Goal: Navigation & Orientation: Find specific page/section

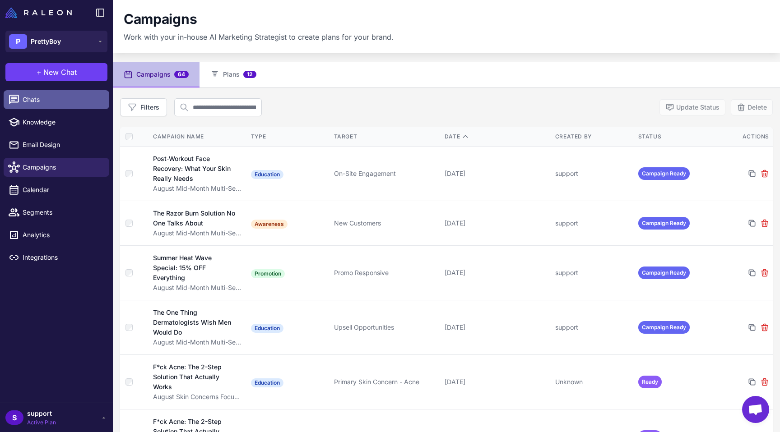
click at [25, 100] on span "Chats" at bounding box center [62, 100] width 79 height 10
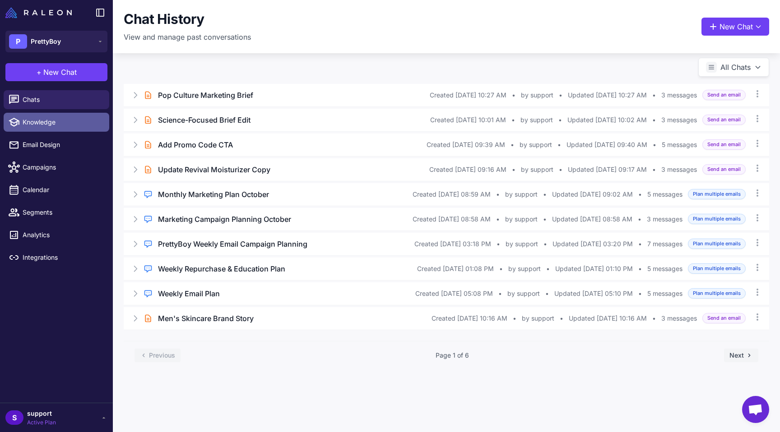
click at [54, 127] on span "Knowledge" at bounding box center [62, 122] width 79 height 10
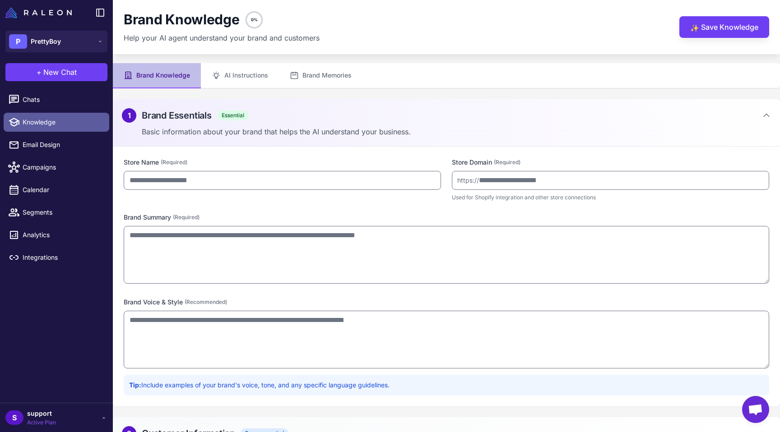
type input "*********"
type input "**********"
type textarea "**********"
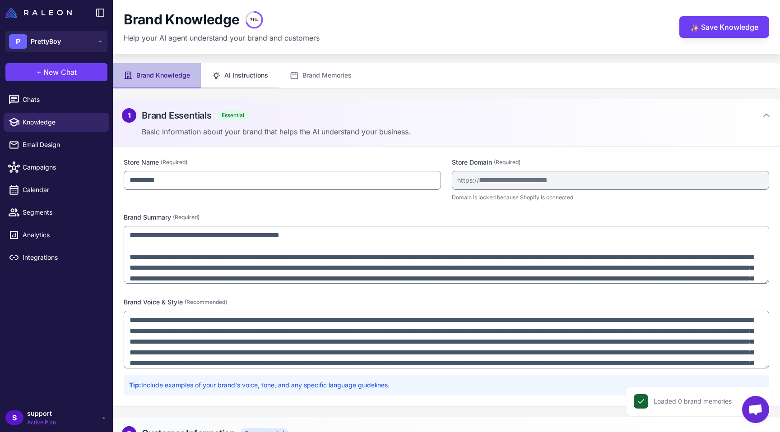
click at [251, 72] on button "AI Instructions" at bounding box center [240, 75] width 78 height 25
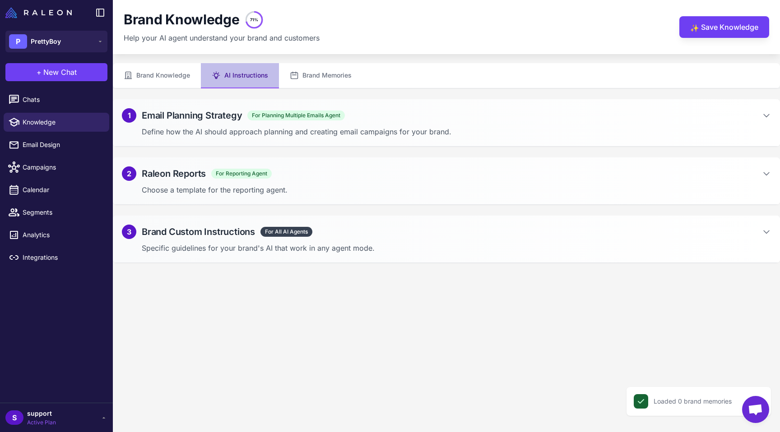
click at [234, 119] on h2 "Email Planning Strategy" at bounding box center [192, 116] width 100 height 14
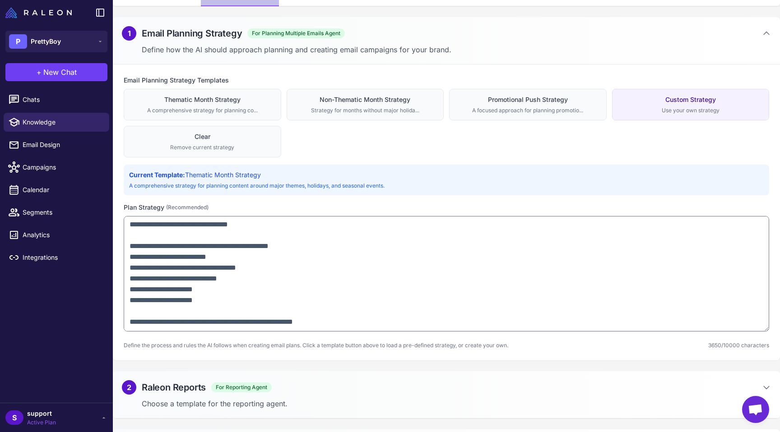
scroll to position [127, 0]
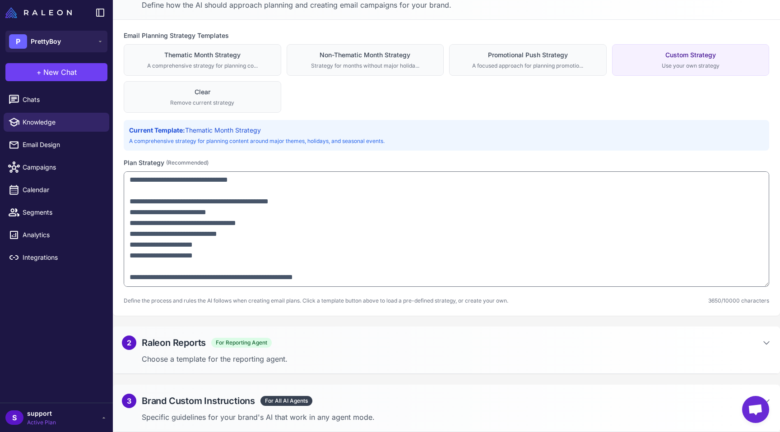
click at [190, 409] on div "3 Brand Custom Instructions For All AI Agents Specific guidelines for your bran…" at bounding box center [446, 408] width 667 height 47
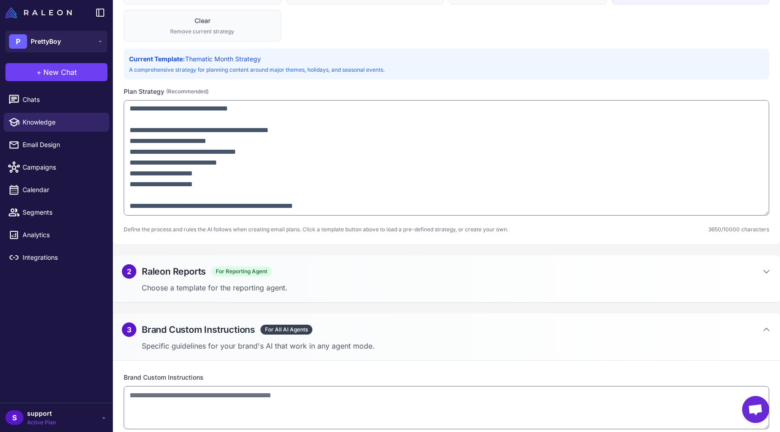
scroll to position [221, 0]
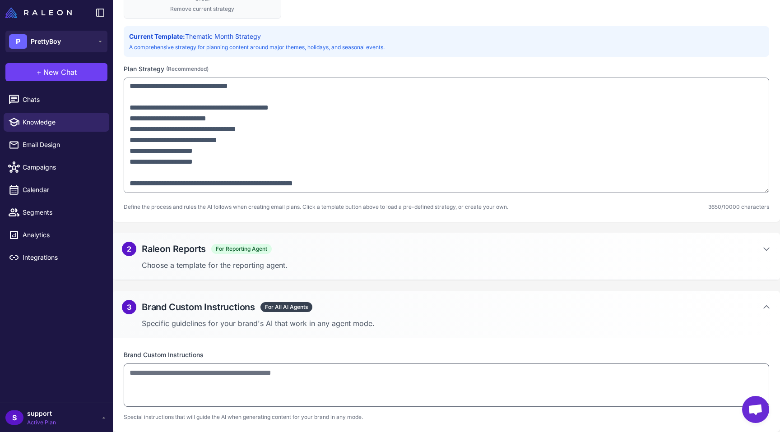
click at [222, 268] on p "Choose a template for the reporting agent." at bounding box center [456, 265] width 629 height 11
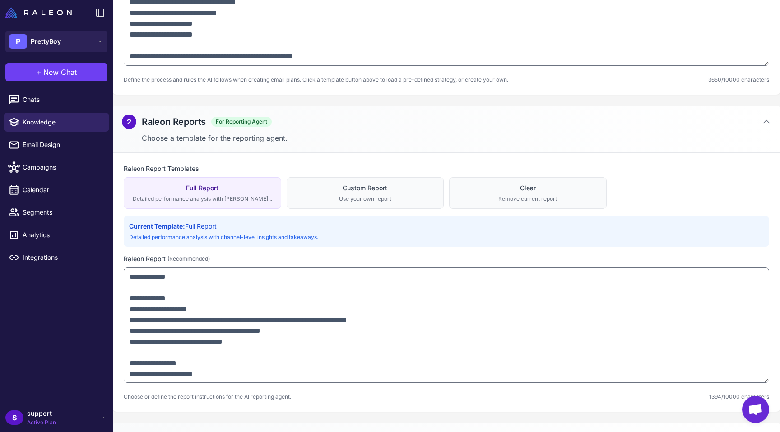
scroll to position [354, 0]
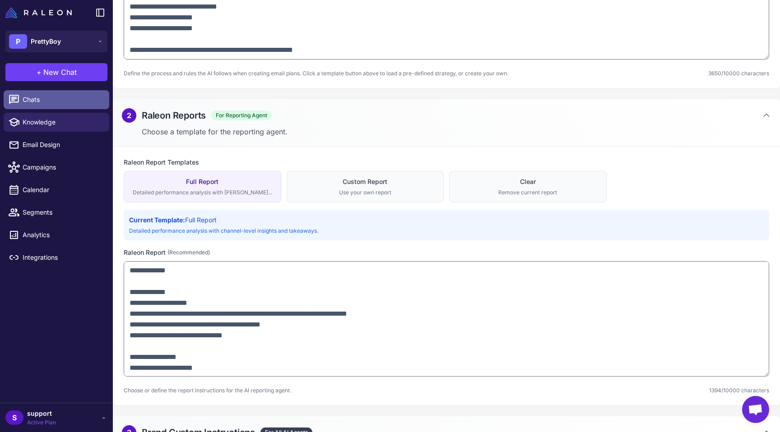
click at [34, 100] on span "Chats" at bounding box center [62, 100] width 79 height 10
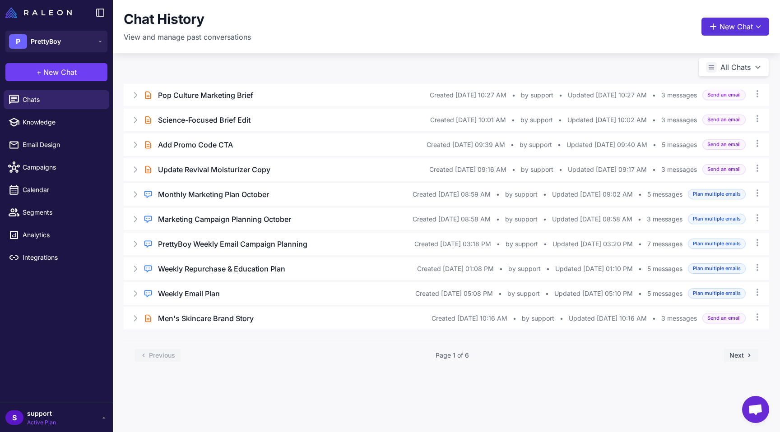
click at [733, 20] on button "New Chat" at bounding box center [735, 27] width 68 height 18
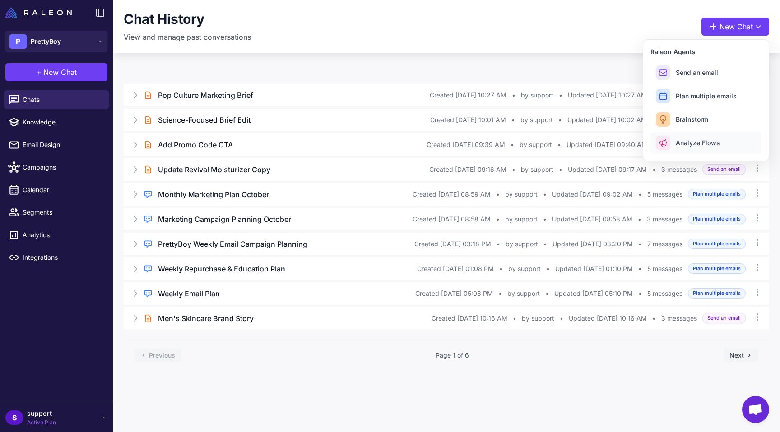
click at [695, 136] on button "Analyze Flows" at bounding box center [705, 143] width 111 height 22
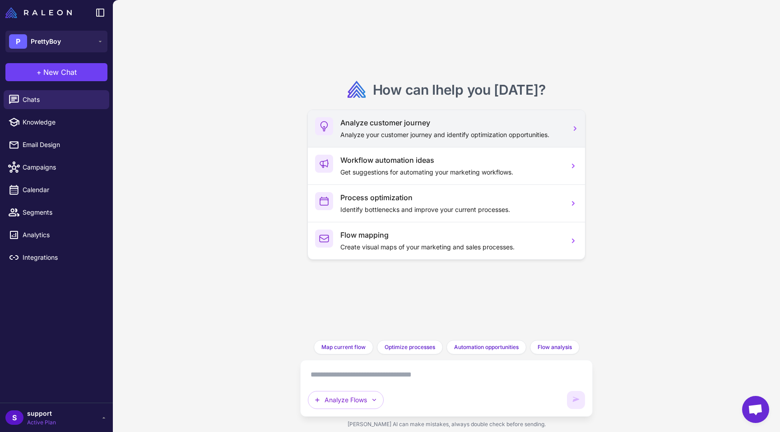
click at [424, 130] on p "Analyze your customer journey and identify optimization opportunities." at bounding box center [450, 135] width 221 height 10
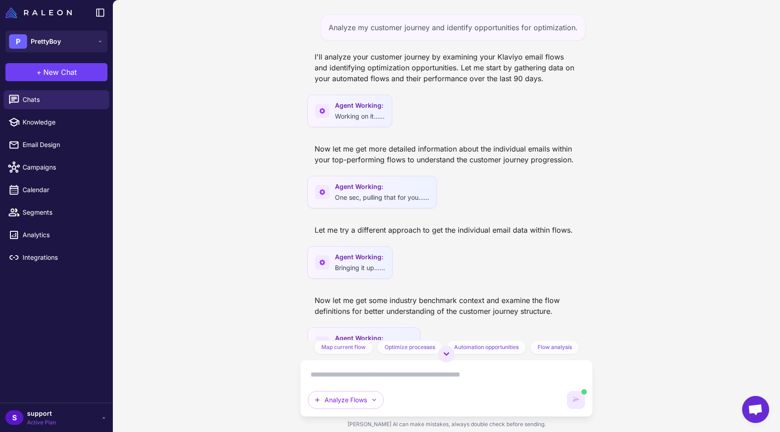
scroll to position [32, 0]
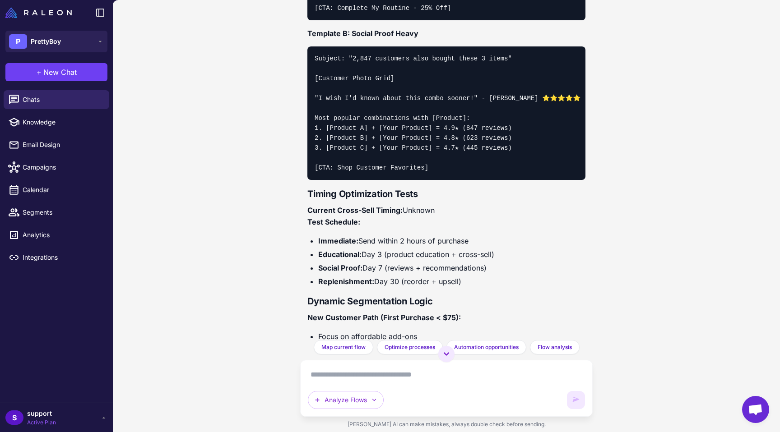
scroll to position [2579, 0]
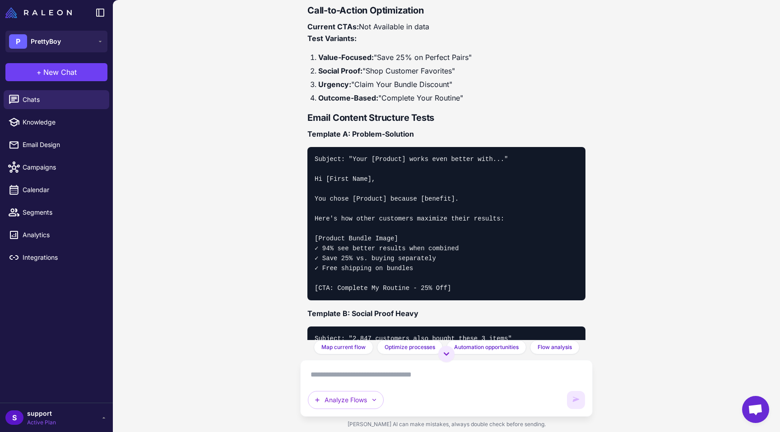
click at [291, 200] on div "Analyze my customer journey and identify opportunities for optimization. I'll a…" at bounding box center [446, 216] width 667 height 432
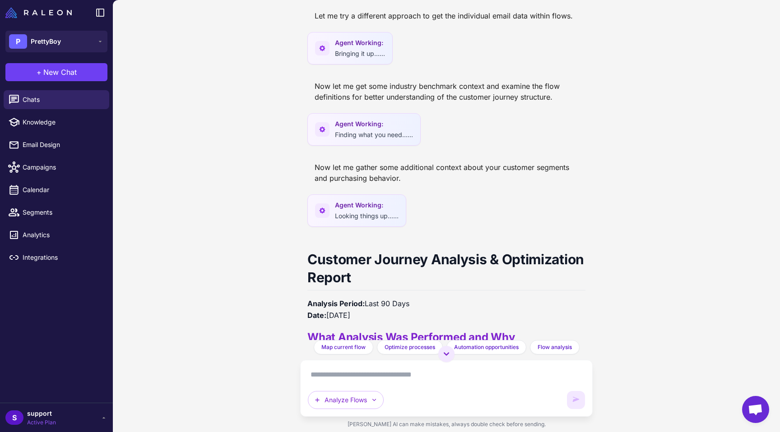
scroll to position [0, 0]
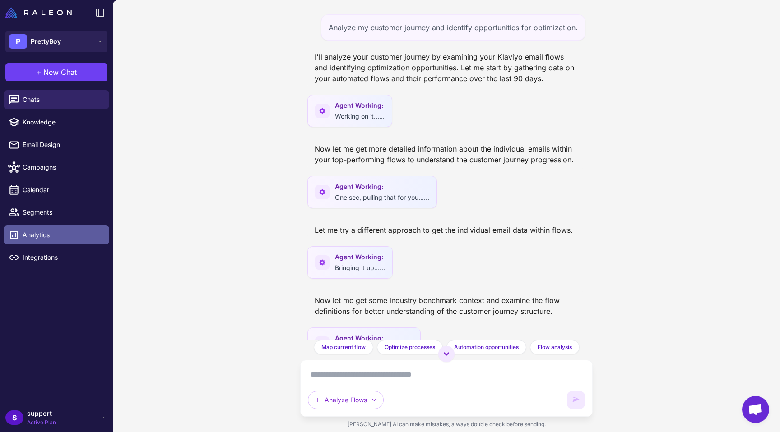
click at [44, 235] on span "Analytics" at bounding box center [62, 235] width 79 height 10
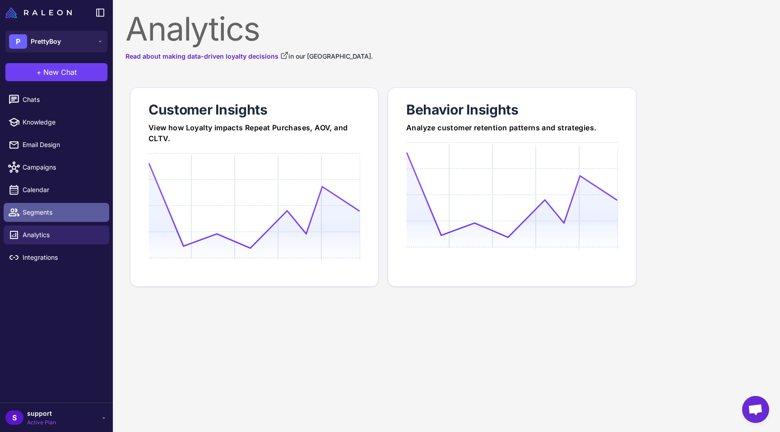
click at [38, 214] on span "Segments" at bounding box center [62, 213] width 79 height 10
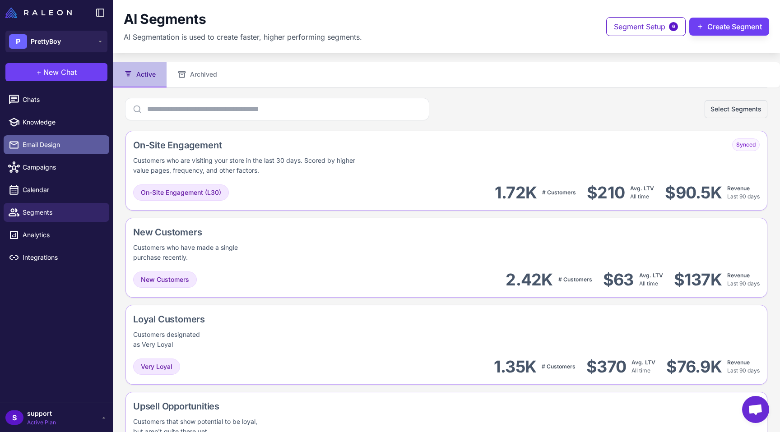
click at [38, 141] on span "Email Design" at bounding box center [62, 145] width 79 height 10
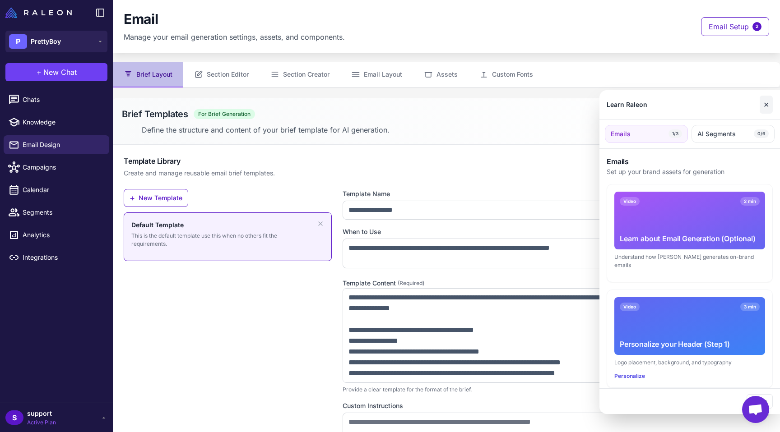
click at [765, 106] on button "✕" at bounding box center [766, 105] width 13 height 18
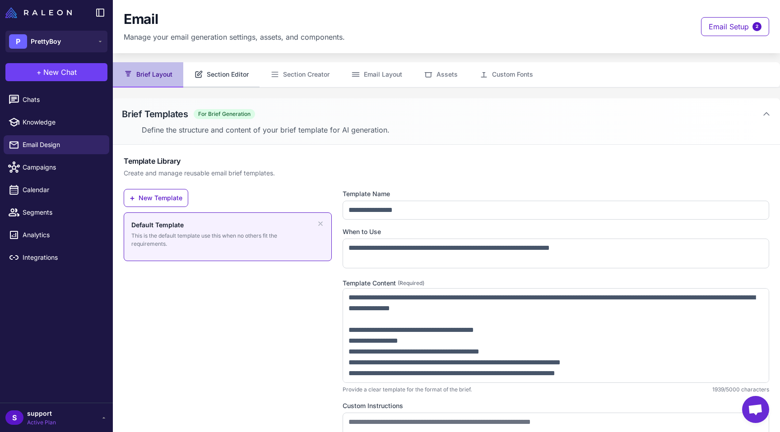
click at [219, 69] on button "Section Editor" at bounding box center [221, 74] width 76 height 25
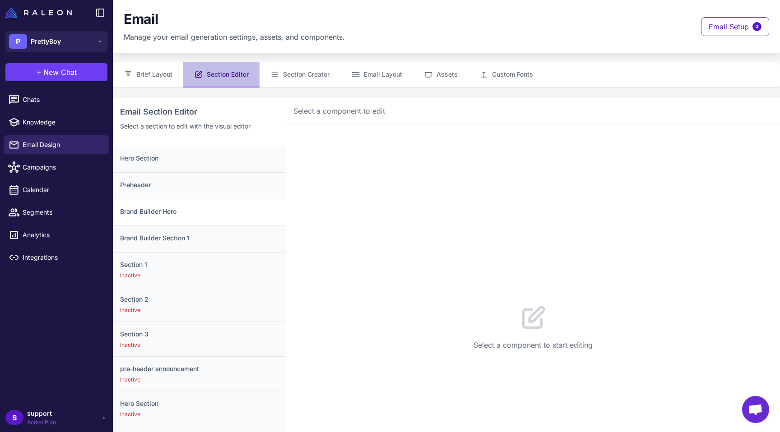
click at [152, 208] on h3 "Brand Builder Hero" at bounding box center [199, 212] width 158 height 10
click at [351, 135] on button "Configuration" at bounding box center [356, 137] width 62 height 25
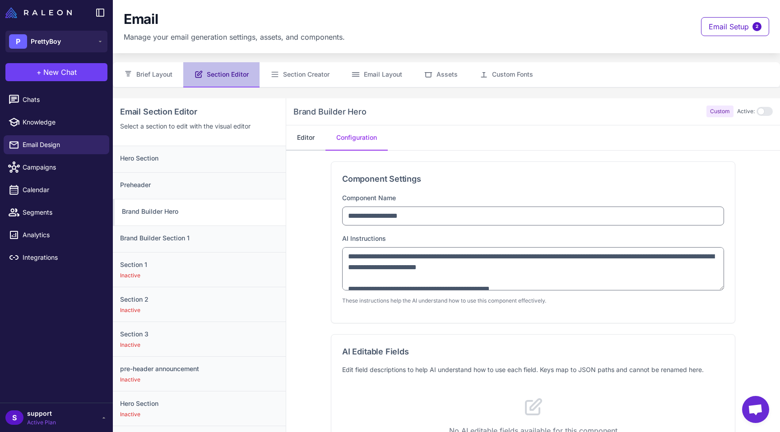
click at [319, 140] on button "Editor" at bounding box center [305, 137] width 39 height 25
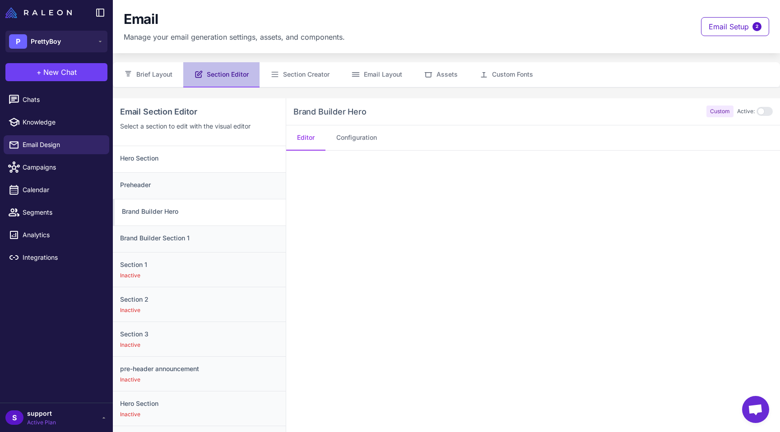
click at [174, 159] on h3 "Hero Section" at bounding box center [199, 158] width 158 height 10
click at [40, 109] on link "Chats" at bounding box center [57, 99] width 106 height 19
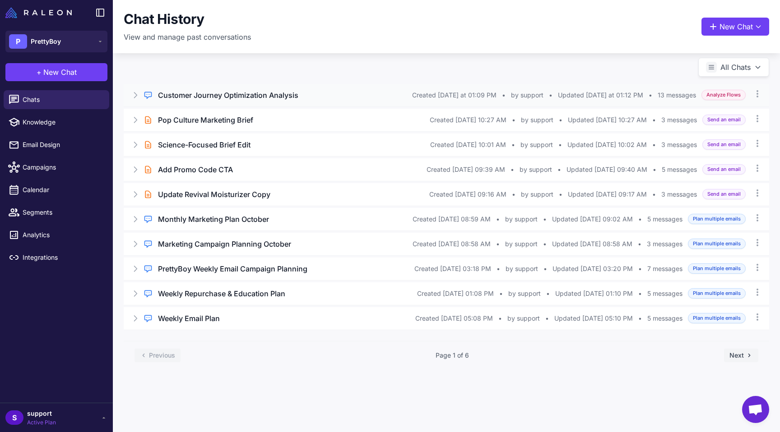
click at [204, 94] on h3 "Customer Journey Optimization Analysis" at bounding box center [228, 95] width 140 height 11
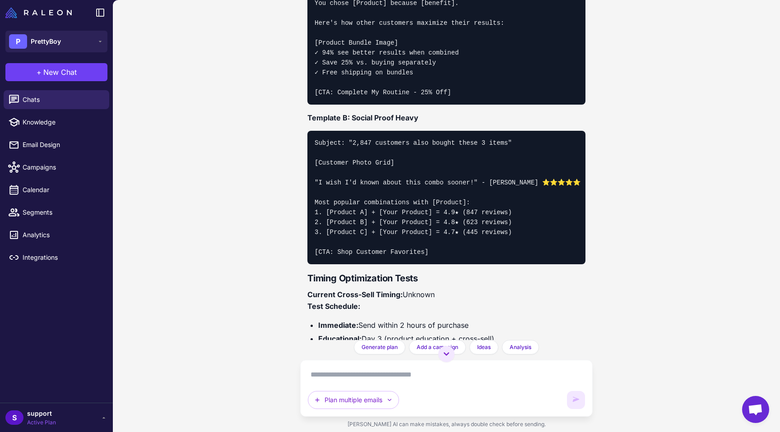
scroll to position [3469, 0]
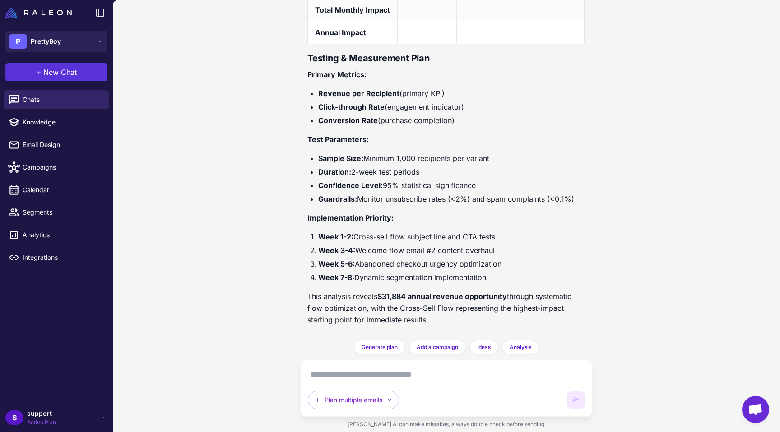
click at [65, 78] on button "+ New Chat" at bounding box center [56, 72] width 102 height 18
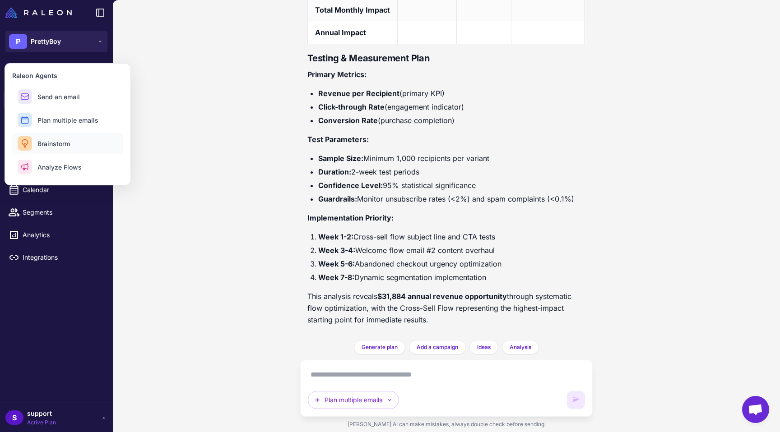
click at [56, 138] on button "Brainstorm" at bounding box center [67, 144] width 111 height 22
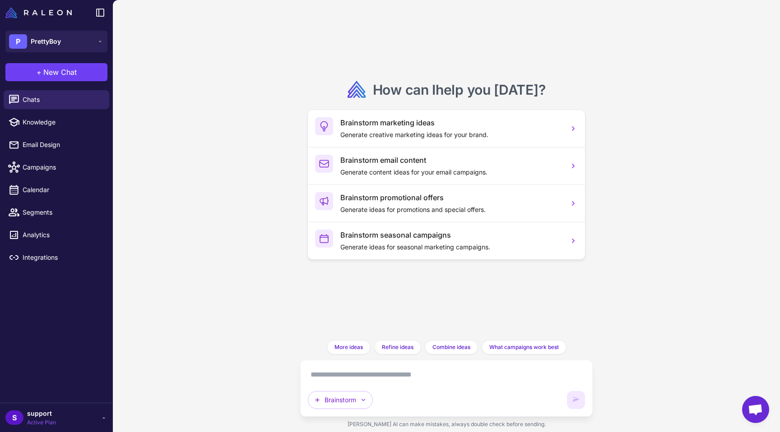
click at [38, 417] on span "support" at bounding box center [41, 414] width 29 height 10
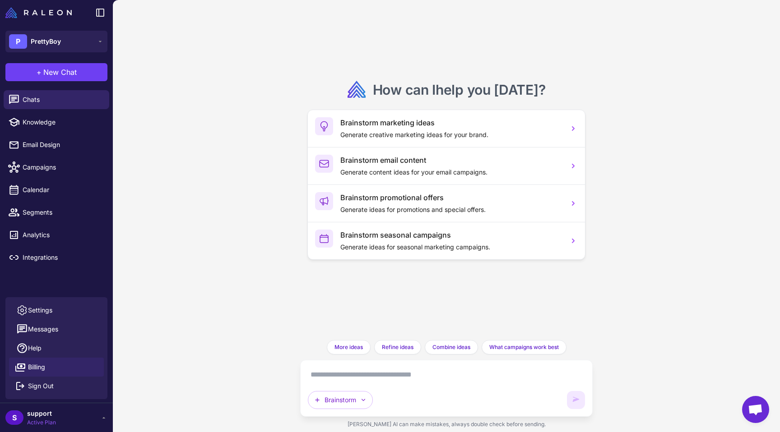
click at [40, 367] on span "Billing" at bounding box center [36, 367] width 17 height 10
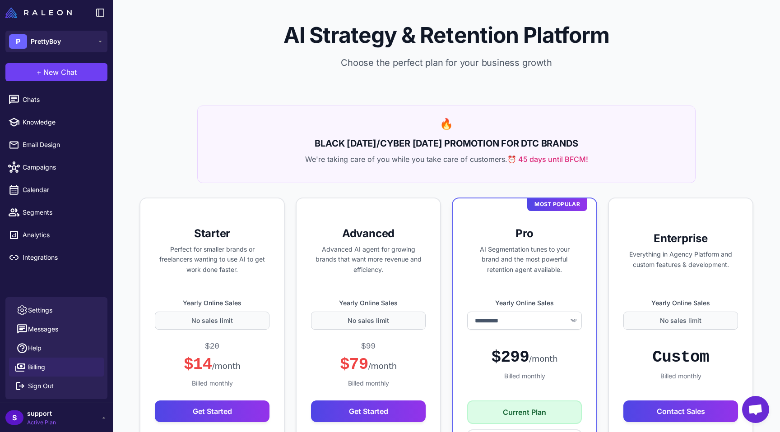
select select "*******"
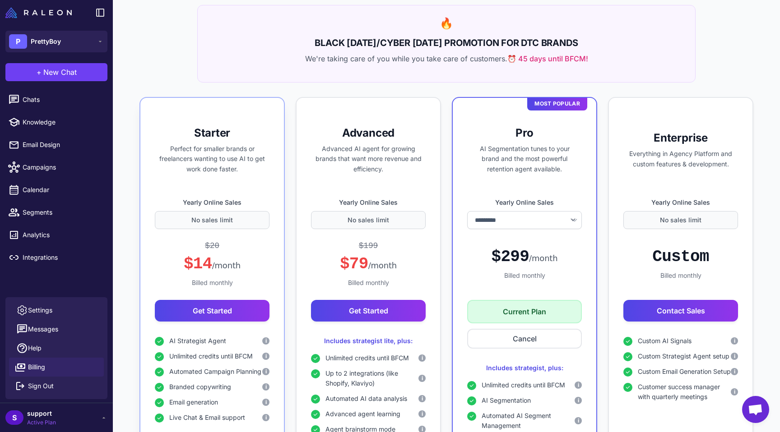
scroll to position [263, 0]
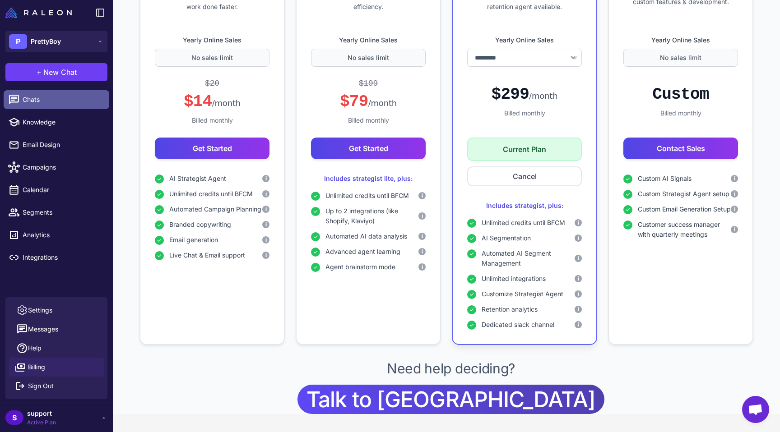
click at [35, 98] on span "Chats" at bounding box center [62, 100] width 79 height 10
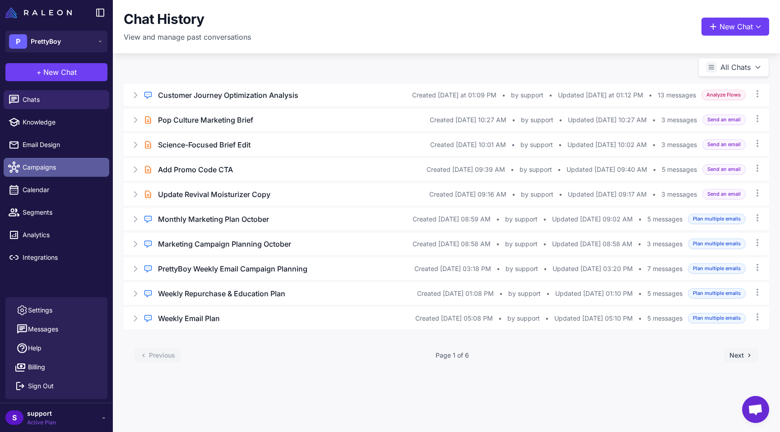
click at [37, 165] on span "Campaigns" at bounding box center [62, 167] width 79 height 10
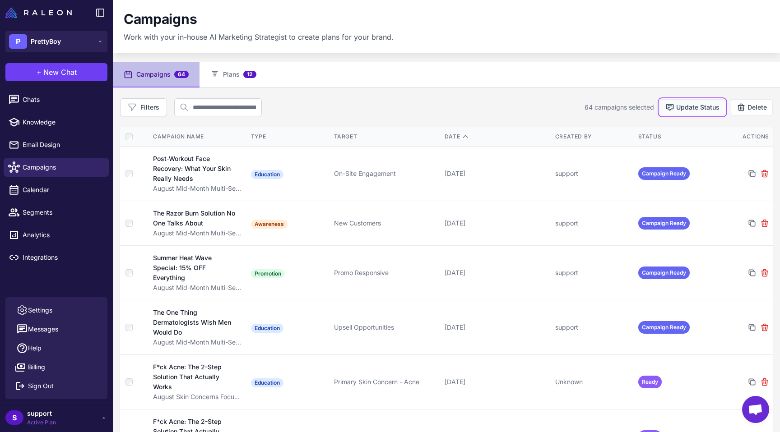
click at [707, 107] on button "Update Status" at bounding box center [692, 107] width 66 height 16
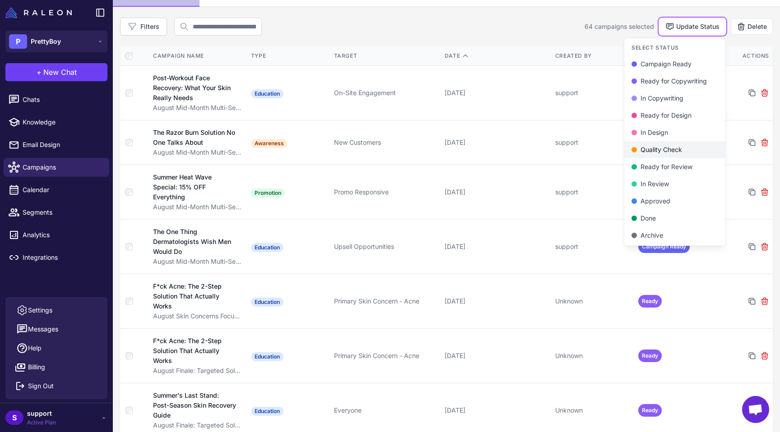
scroll to position [104, 0]
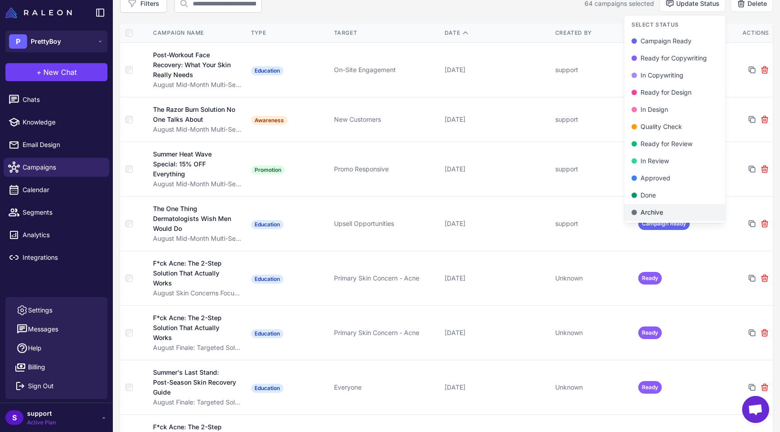
click at [654, 208] on div "Archive" at bounding box center [674, 213] width 87 height 10
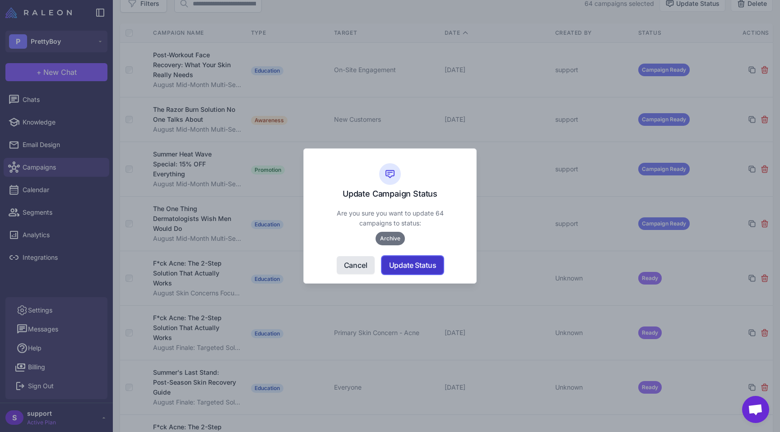
click at [427, 269] on button "Update Status" at bounding box center [413, 265] width 62 height 18
click at [406, 264] on button "Update Status" at bounding box center [413, 265] width 62 height 18
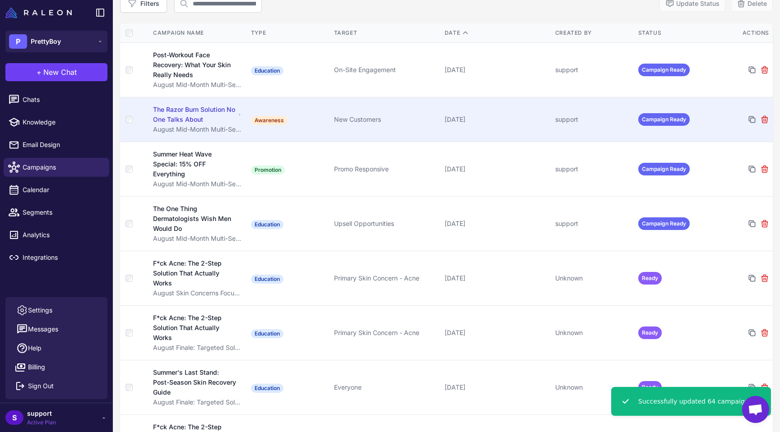
scroll to position [0, 0]
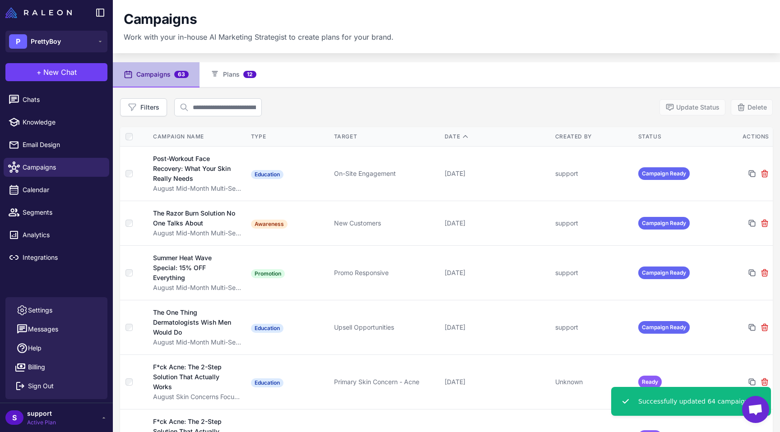
click at [442, 47] on div "Campaigns Work with your in-house AI Marketing Strategist to create plans for y…" at bounding box center [446, 26] width 667 height 53
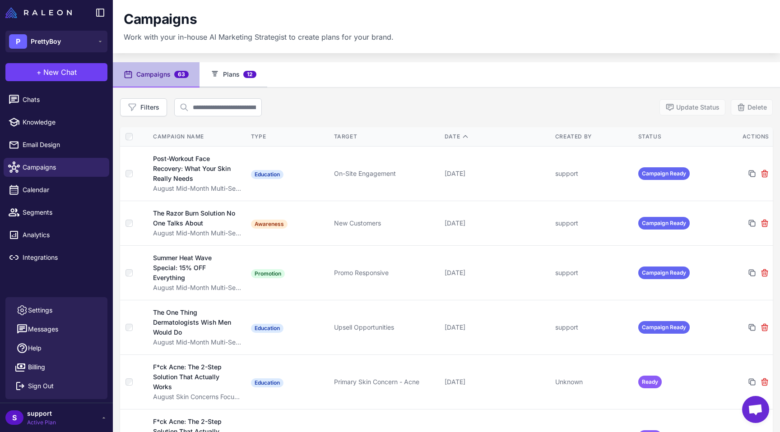
click at [232, 71] on button "Plans 12" at bounding box center [234, 74] width 68 height 25
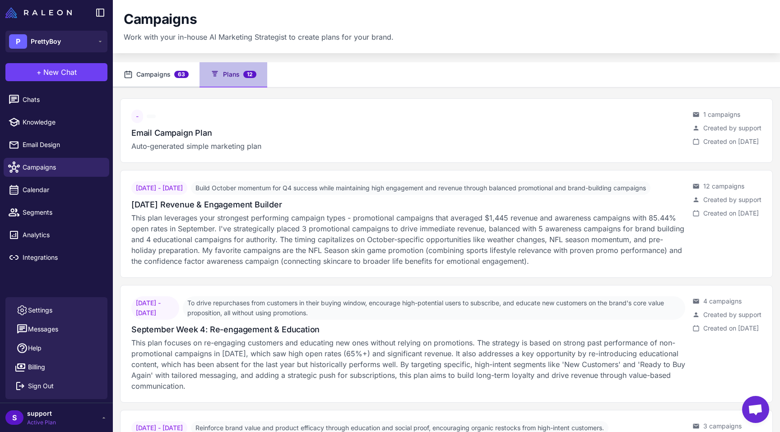
click at [166, 65] on button "Campaigns 63" at bounding box center [156, 74] width 87 height 25
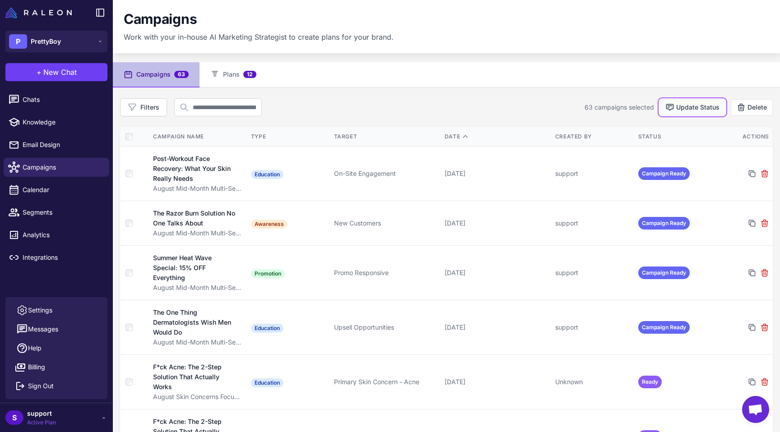
click at [688, 113] on button "Update Status" at bounding box center [692, 107] width 66 height 16
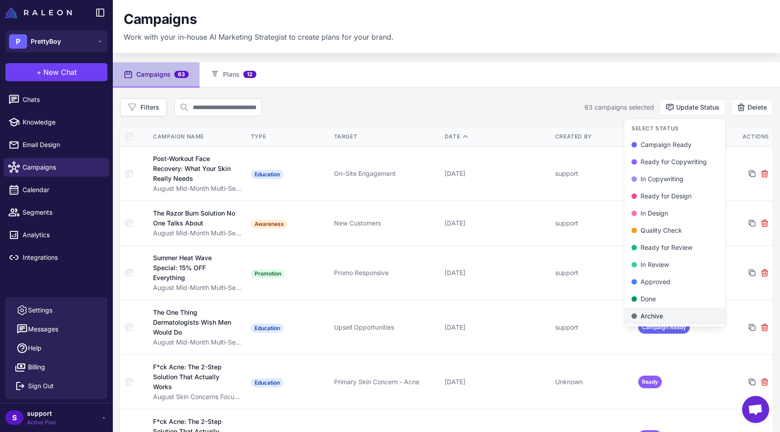
click at [647, 314] on div "Archive" at bounding box center [674, 316] width 87 height 10
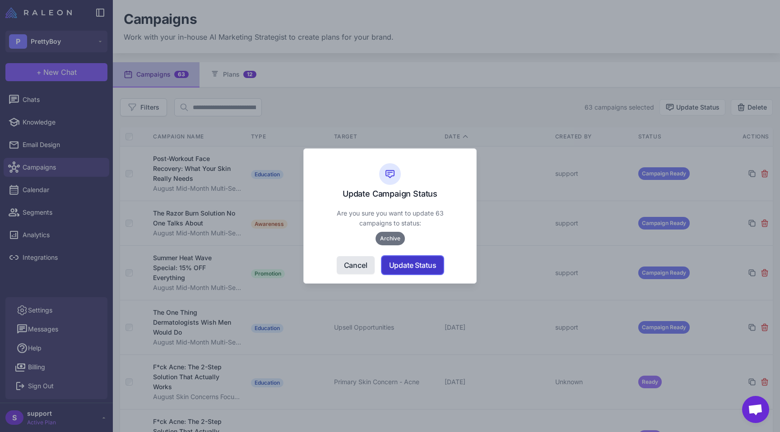
click at [404, 265] on button "Update Status" at bounding box center [413, 265] width 62 height 18
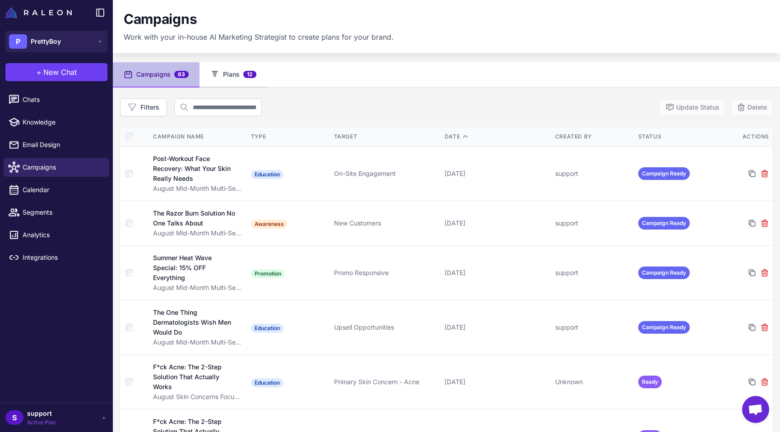
click at [226, 74] on button "Plans 12" at bounding box center [234, 74] width 68 height 25
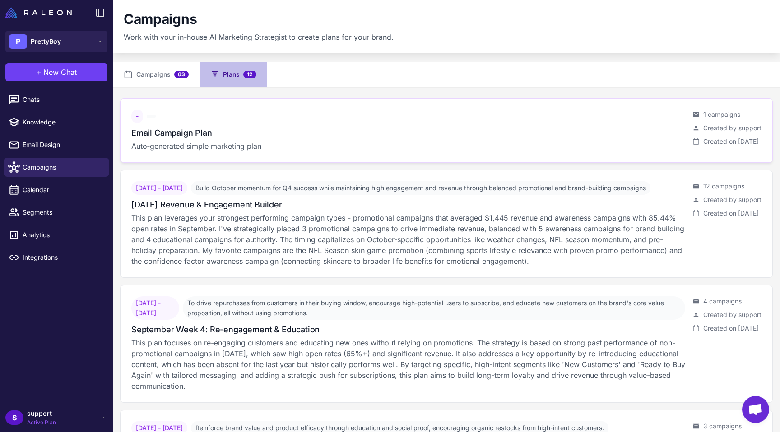
click at [141, 120] on span "-" at bounding box center [137, 117] width 12 height 14
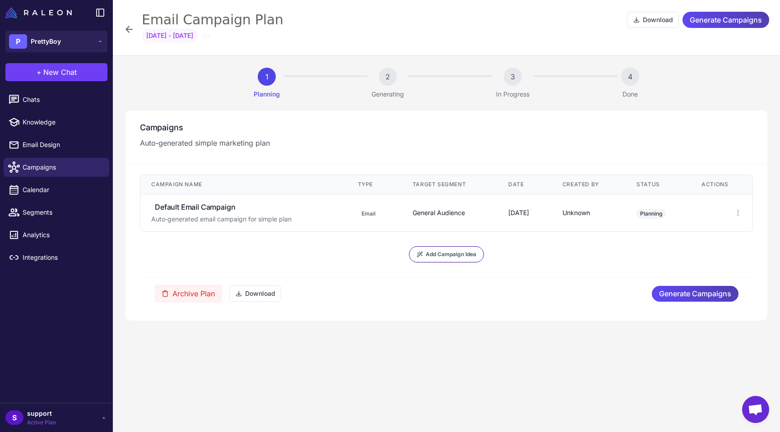
click at [129, 37] on div "Email Campaign Plan Download Generate Campaigns Dec 31, 1969 - Dec 31, 1969" at bounding box center [446, 29] width 645 height 37
click at [129, 24] on icon at bounding box center [129, 29] width 11 height 11
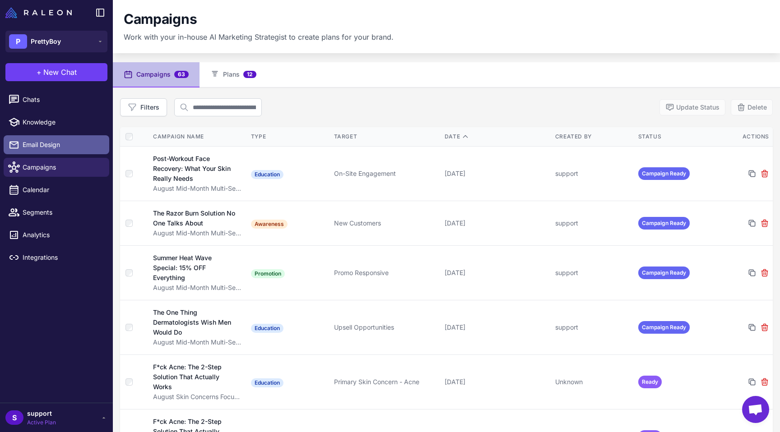
click at [48, 140] on span "Email Design" at bounding box center [62, 145] width 79 height 10
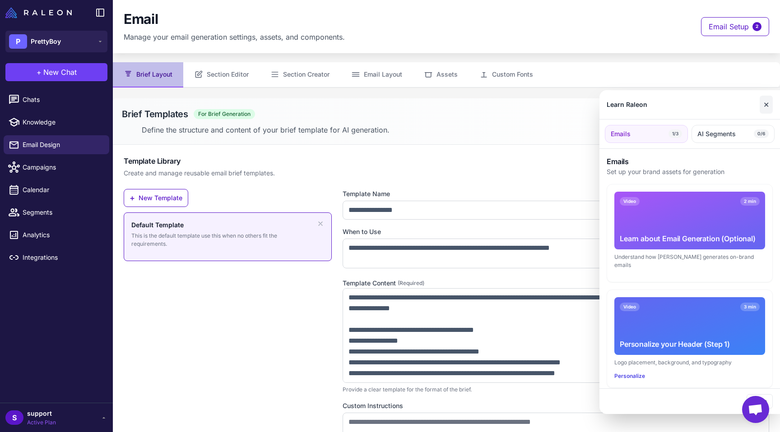
click at [765, 100] on button "✕" at bounding box center [766, 105] width 13 height 18
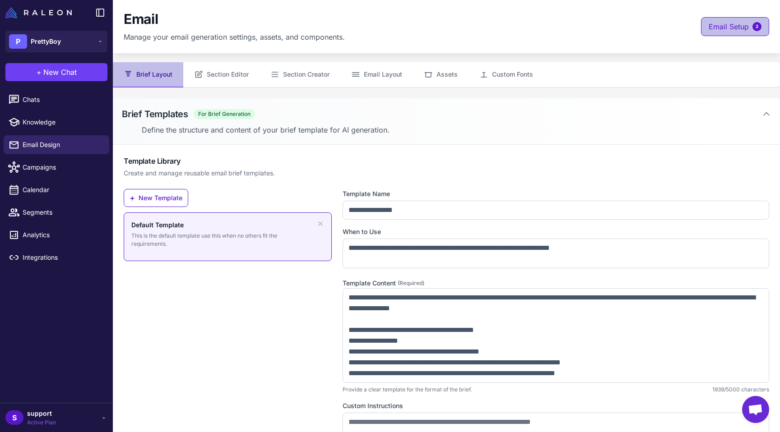
click at [741, 25] on span "Email Setup" at bounding box center [729, 26] width 40 height 11
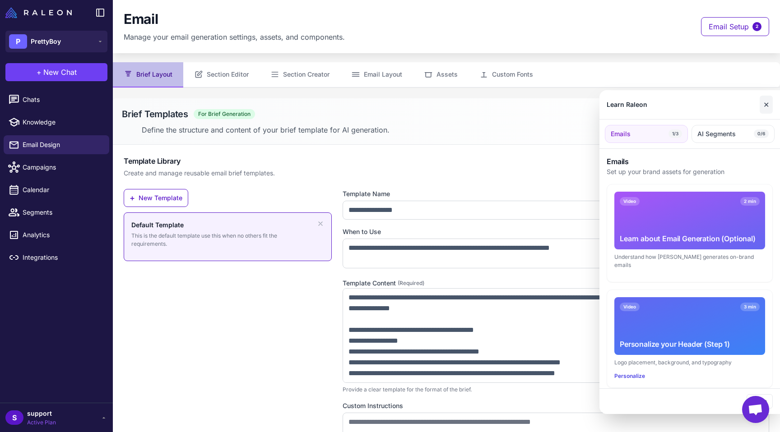
click at [766, 101] on button "✕" at bounding box center [766, 105] width 13 height 18
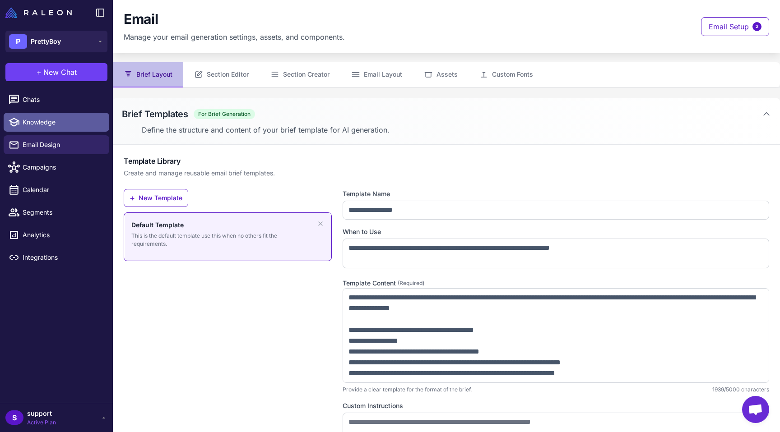
click at [50, 130] on link "Knowledge" at bounding box center [57, 122] width 106 height 19
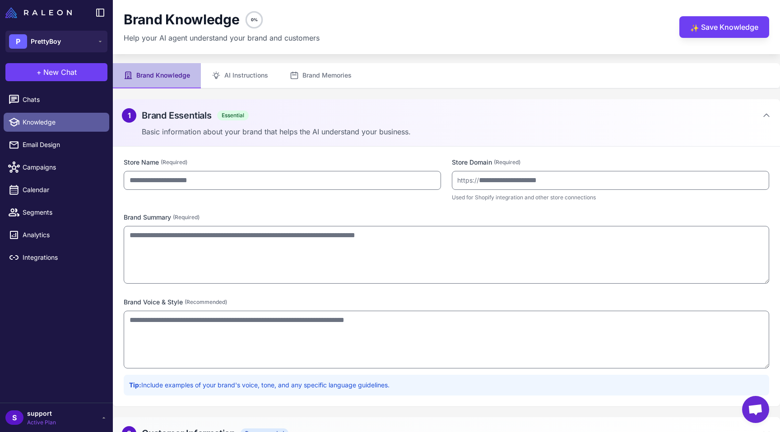
type input "*********"
type input "**********"
type textarea "**********"
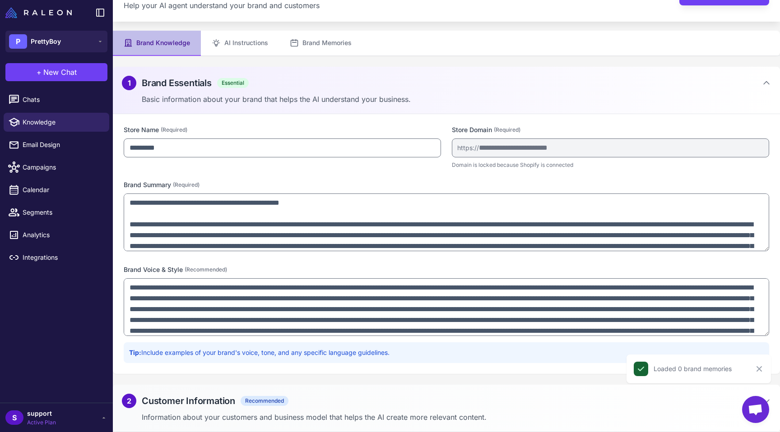
scroll to position [37, 0]
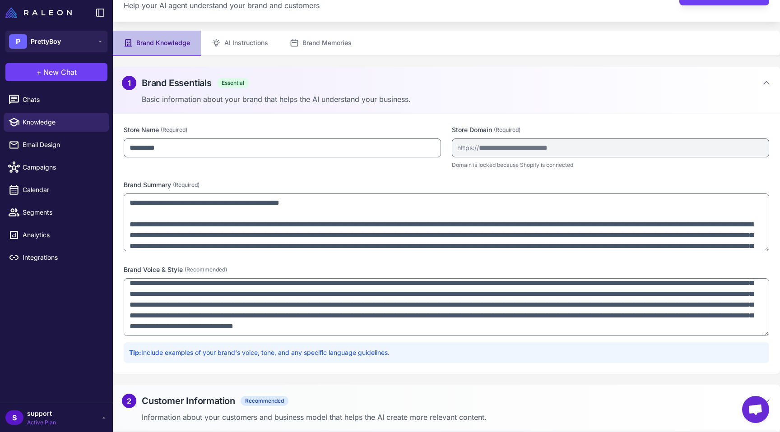
click at [431, 394] on div "2 Customer Information Recommended" at bounding box center [446, 401] width 649 height 14
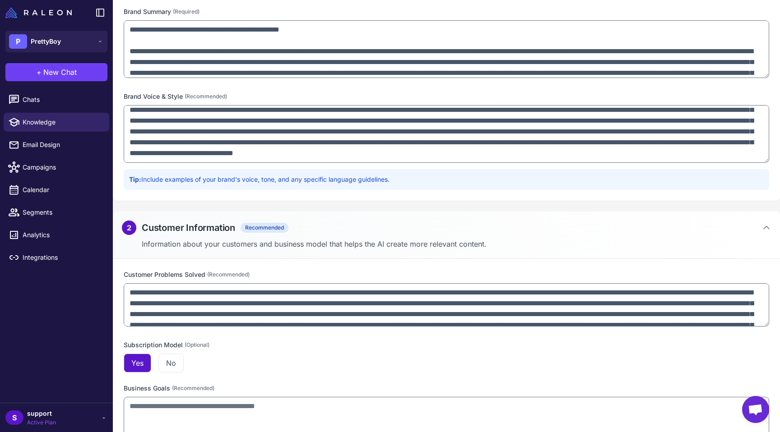
scroll to position [228, 0]
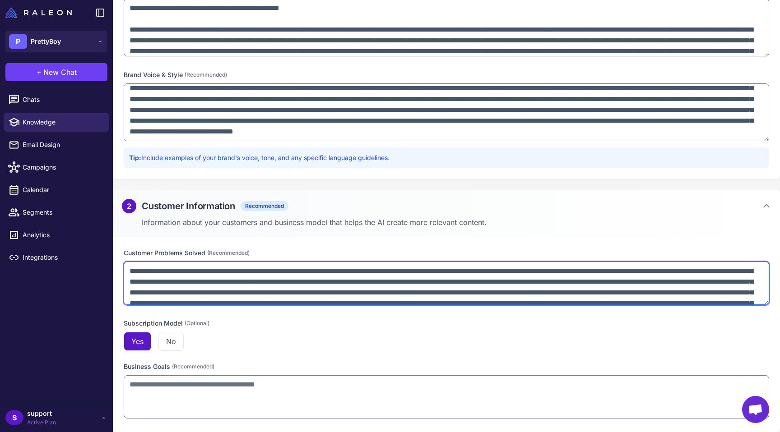
click at [343, 288] on textarea at bounding box center [446, 283] width 645 height 43
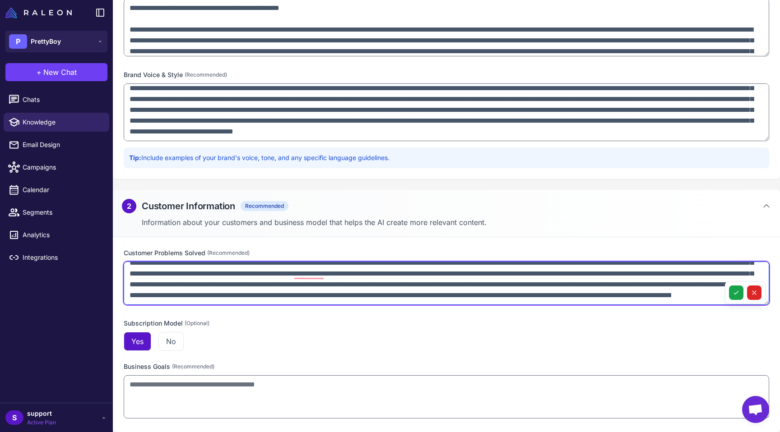
scroll to position [62, 0]
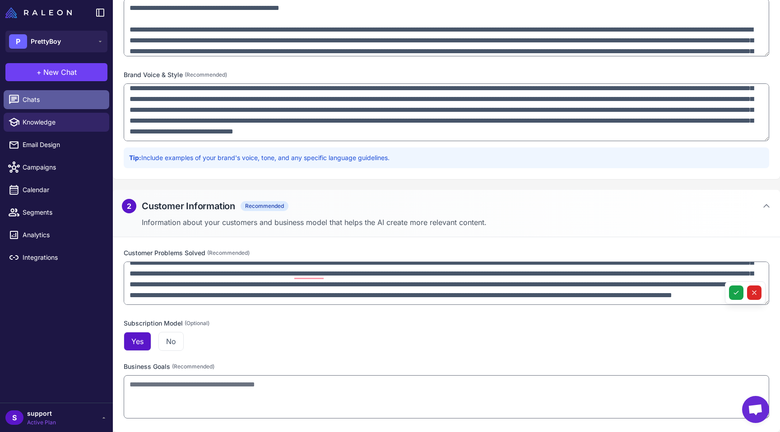
click at [38, 97] on span "Chats" at bounding box center [62, 100] width 79 height 10
